Goal: Task Accomplishment & Management: Manage account settings

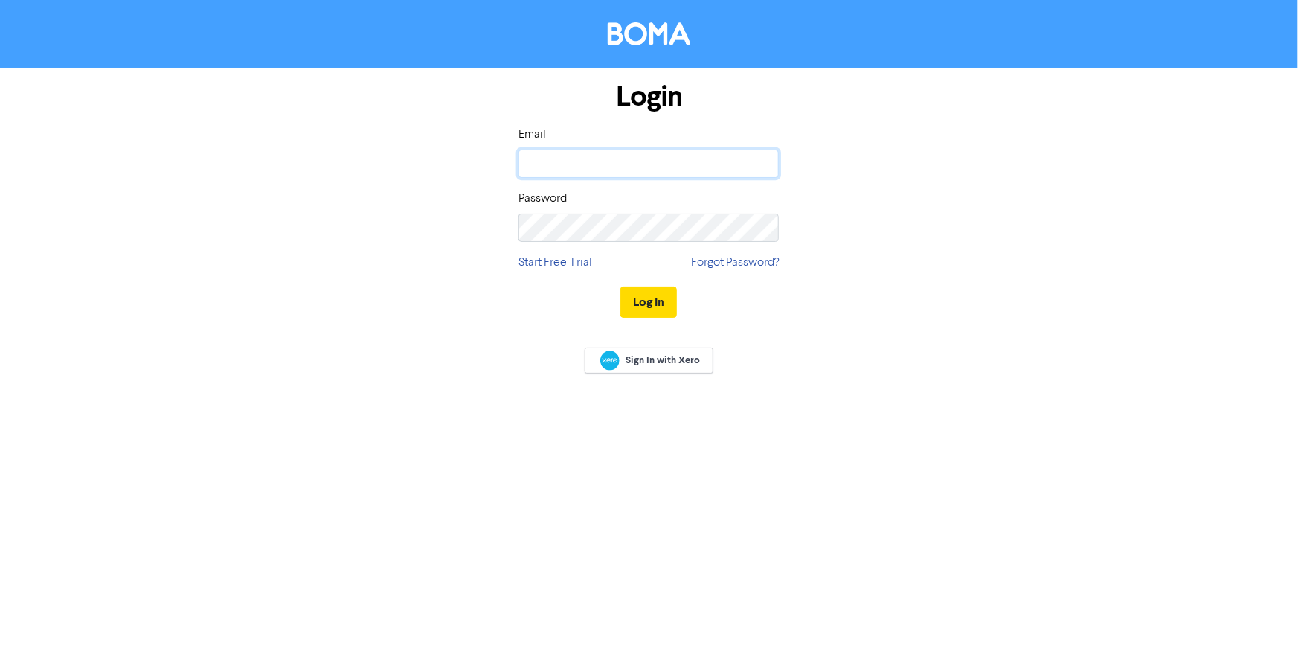
type input "[EMAIL_ADDRESS][DOMAIN_NAME]"
click at [652, 304] on button "Log In" at bounding box center [649, 301] width 57 height 31
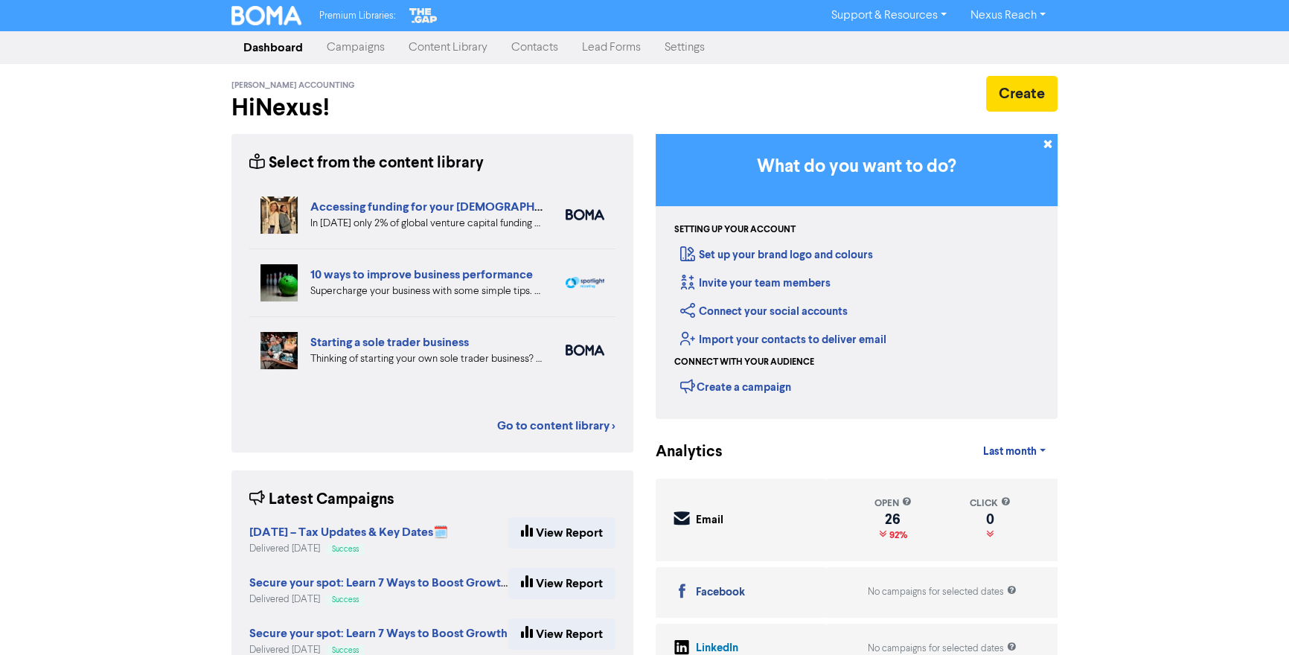
click at [356, 47] on link "Campaigns" at bounding box center [356, 48] width 82 height 30
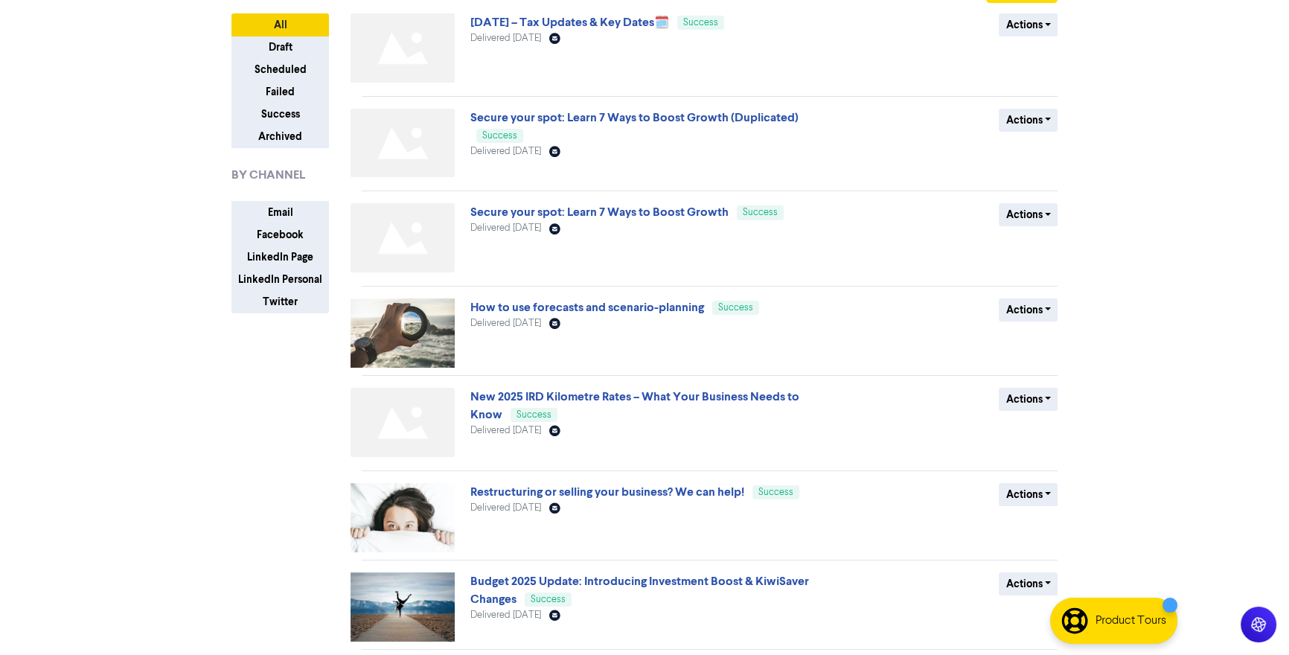
scroll to position [153, 0]
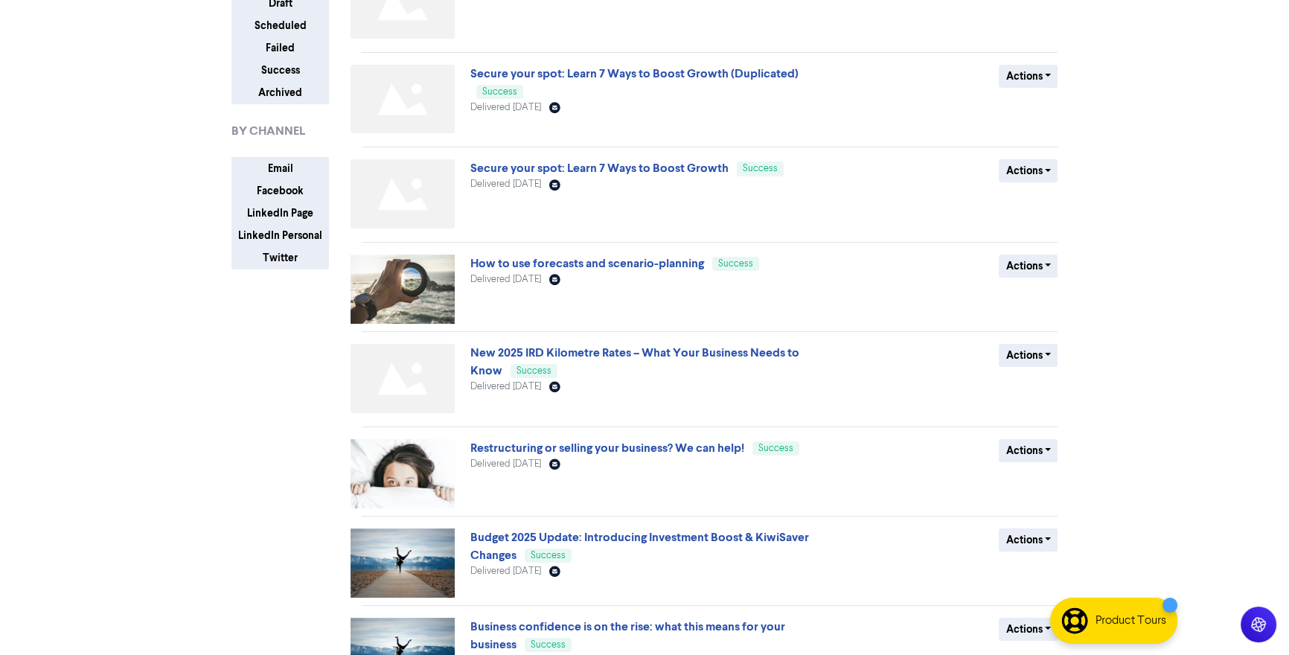
click at [415, 277] on img at bounding box center [402, 288] width 104 height 69
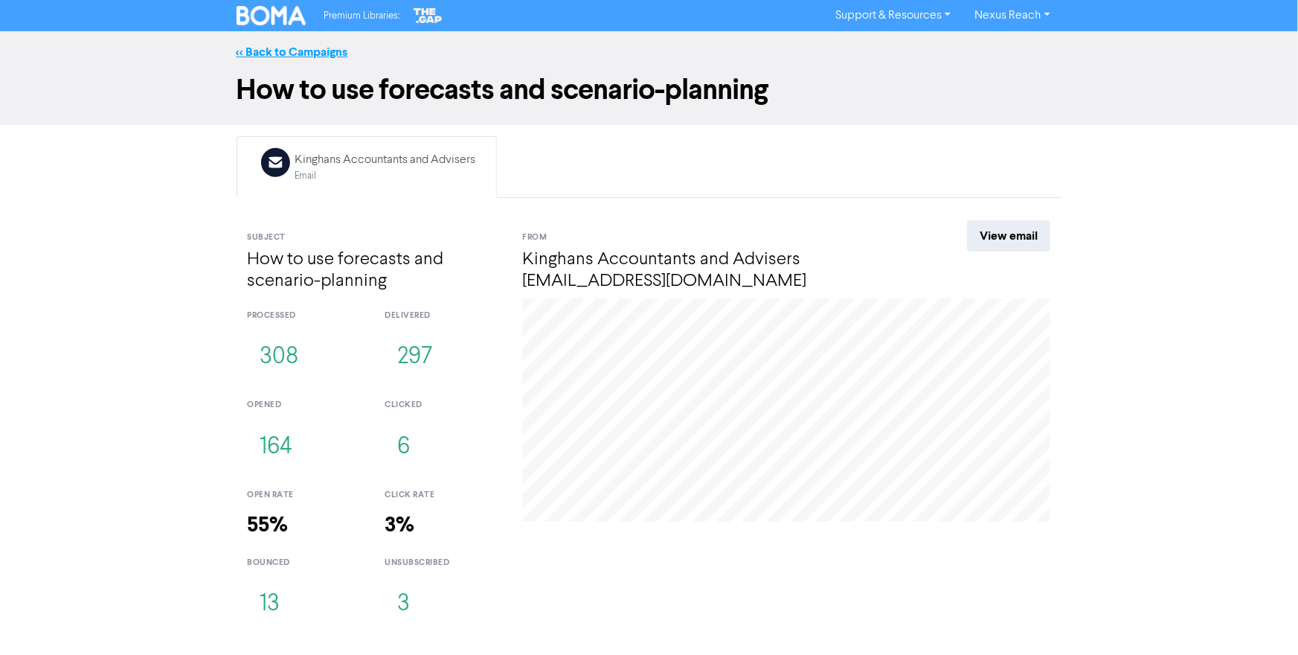
click at [253, 54] on link "<< Back to Campaigns" at bounding box center [293, 52] width 112 height 15
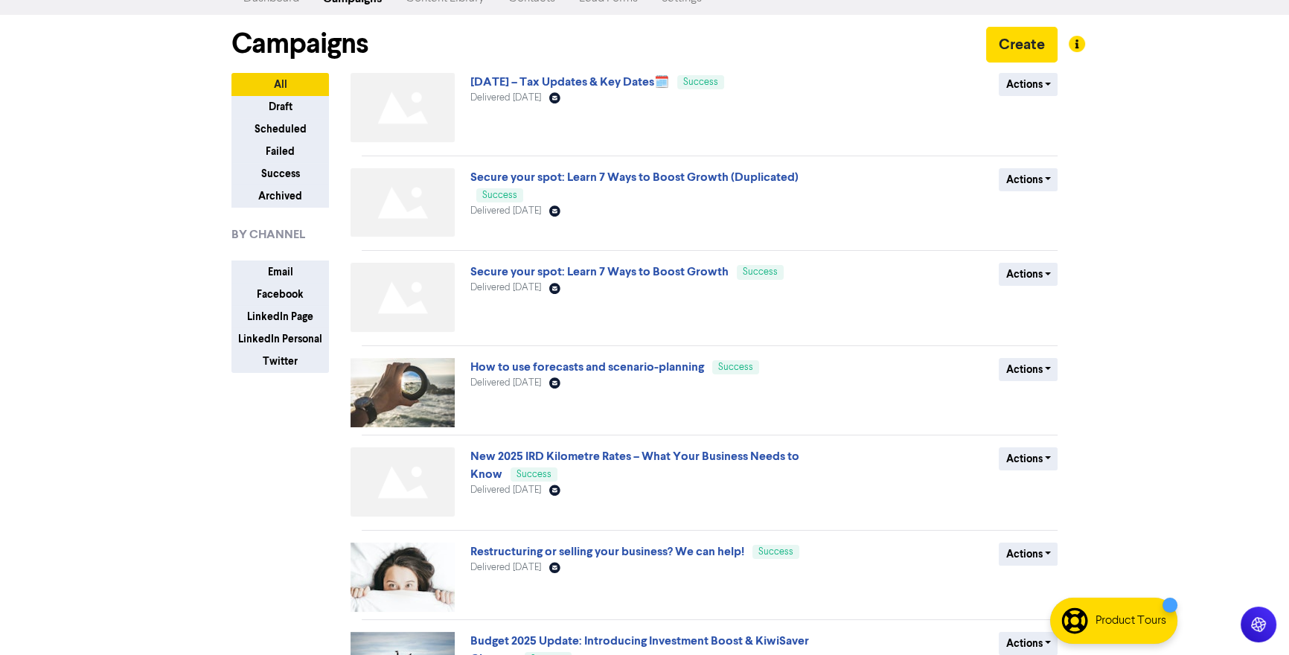
scroll to position [52, 0]
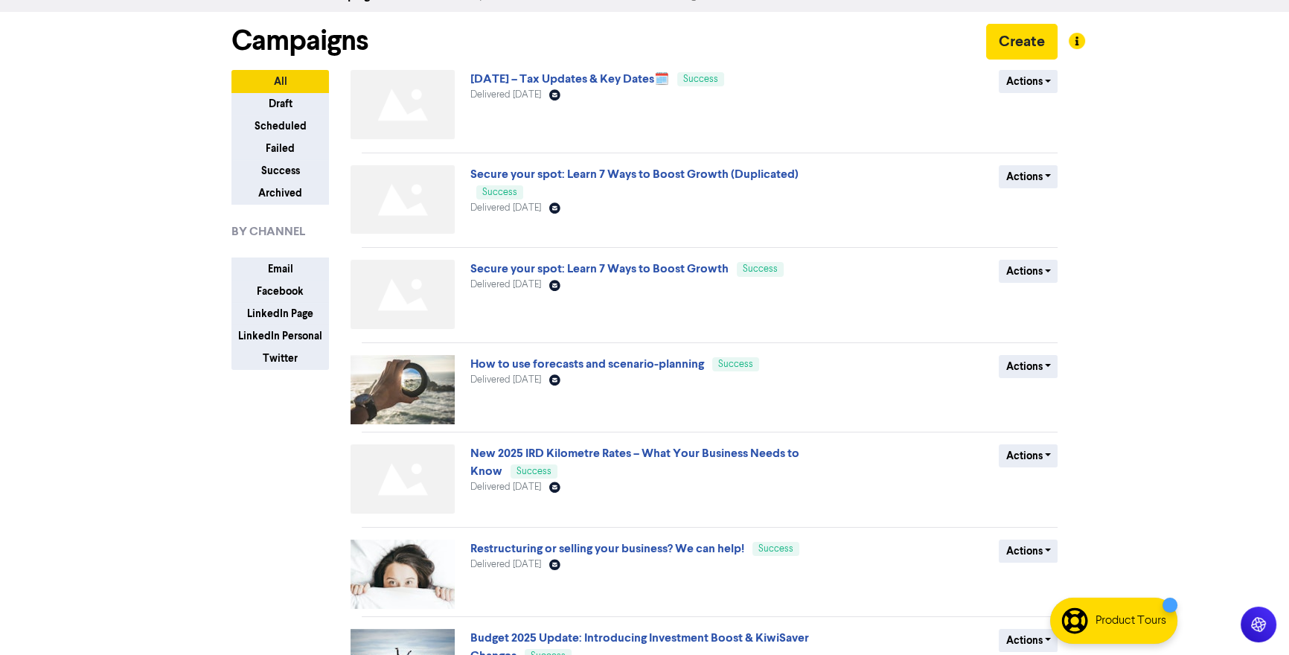
click at [405, 368] on img at bounding box center [402, 389] width 104 height 69
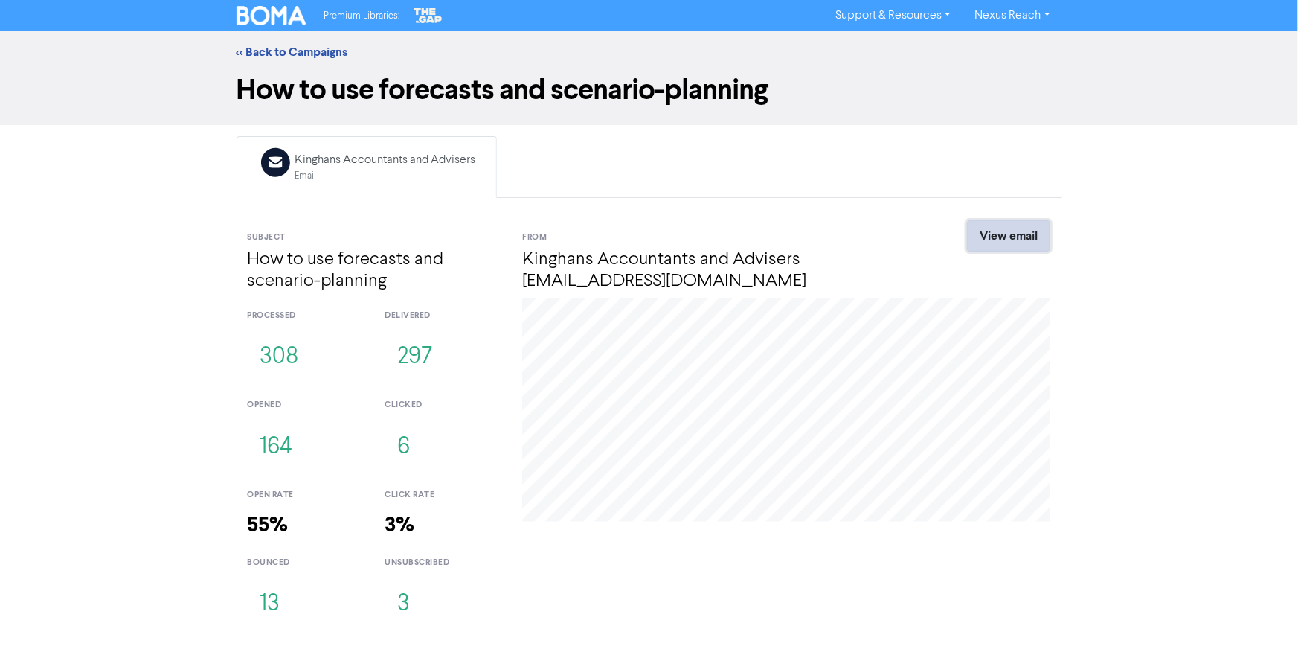
click at [1007, 246] on link "View email" at bounding box center [1008, 235] width 83 height 31
